Goal: Find specific page/section: Find specific page/section

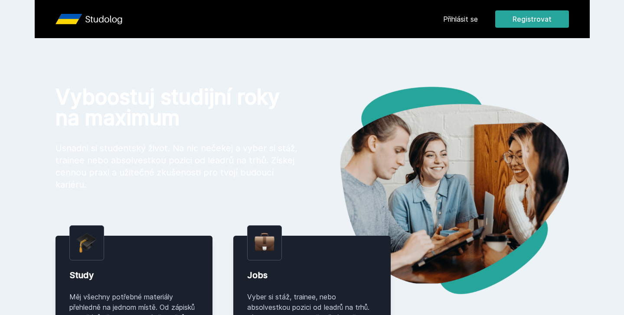
click at [377, 61] on button "Jasně, jsem pro" at bounding box center [372, 56] width 76 height 22
click at [470, 18] on link "Přihlásit se" at bounding box center [460, 19] width 35 height 10
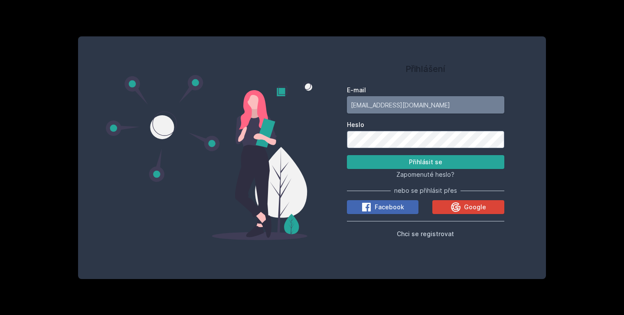
type input "[EMAIL_ADDRESS][DOMAIN_NAME]"
click at [422, 164] on button "Přihlásit se" at bounding box center [426, 162] width 158 height 14
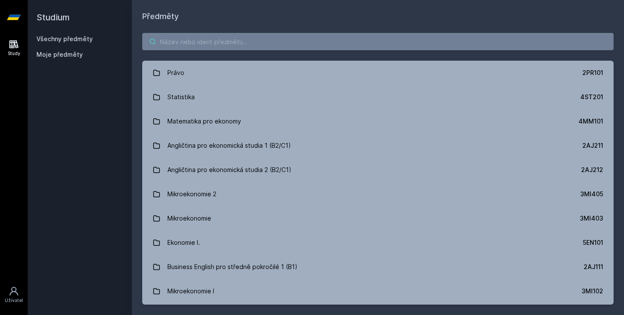
click at [277, 41] on input "search" at bounding box center [377, 41] width 471 height 17
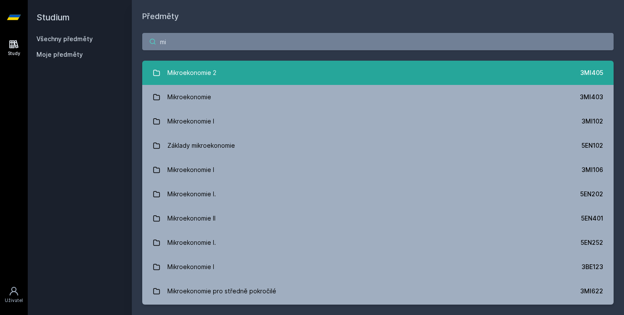
type input "m"
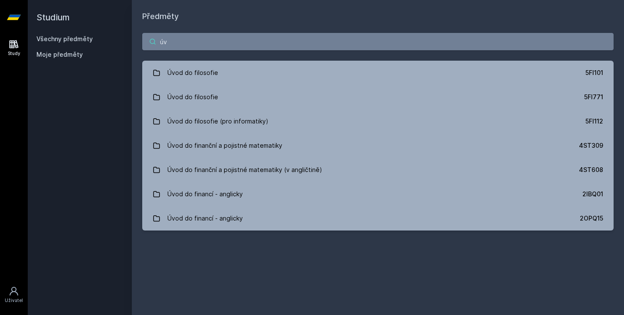
type input "ú"
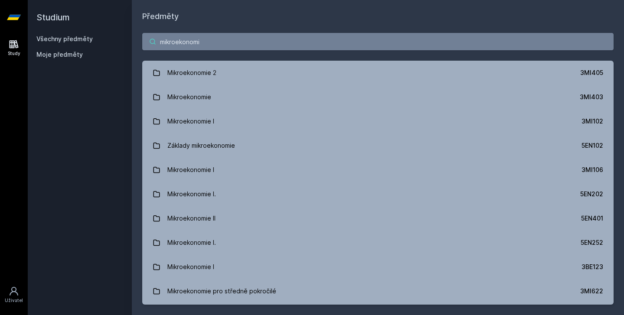
type input "mikroekonomie"
